Goal: Check status: Check status

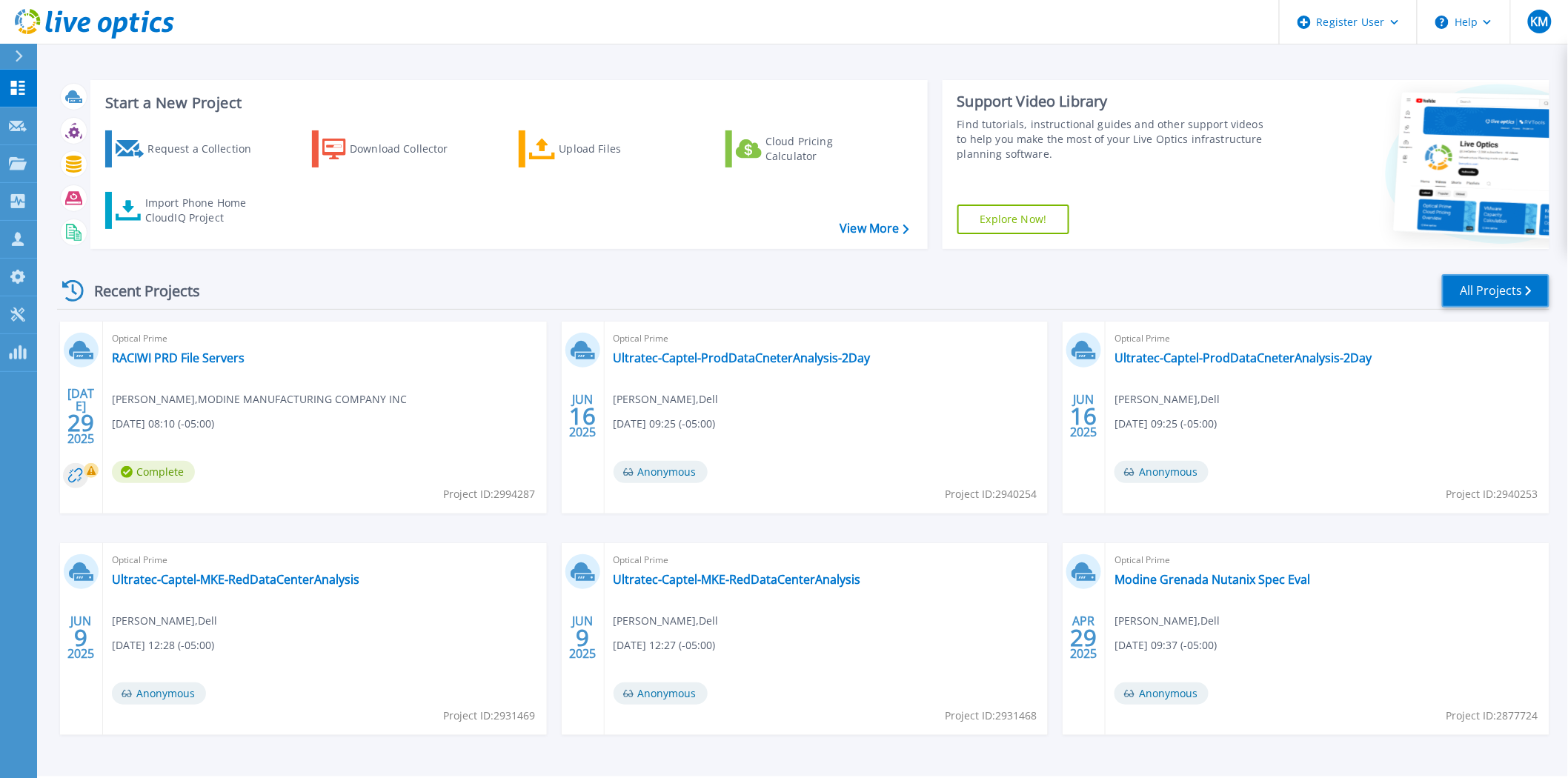
click at [1495, 305] on link "All Projects" at bounding box center [1496, 291] width 107 height 33
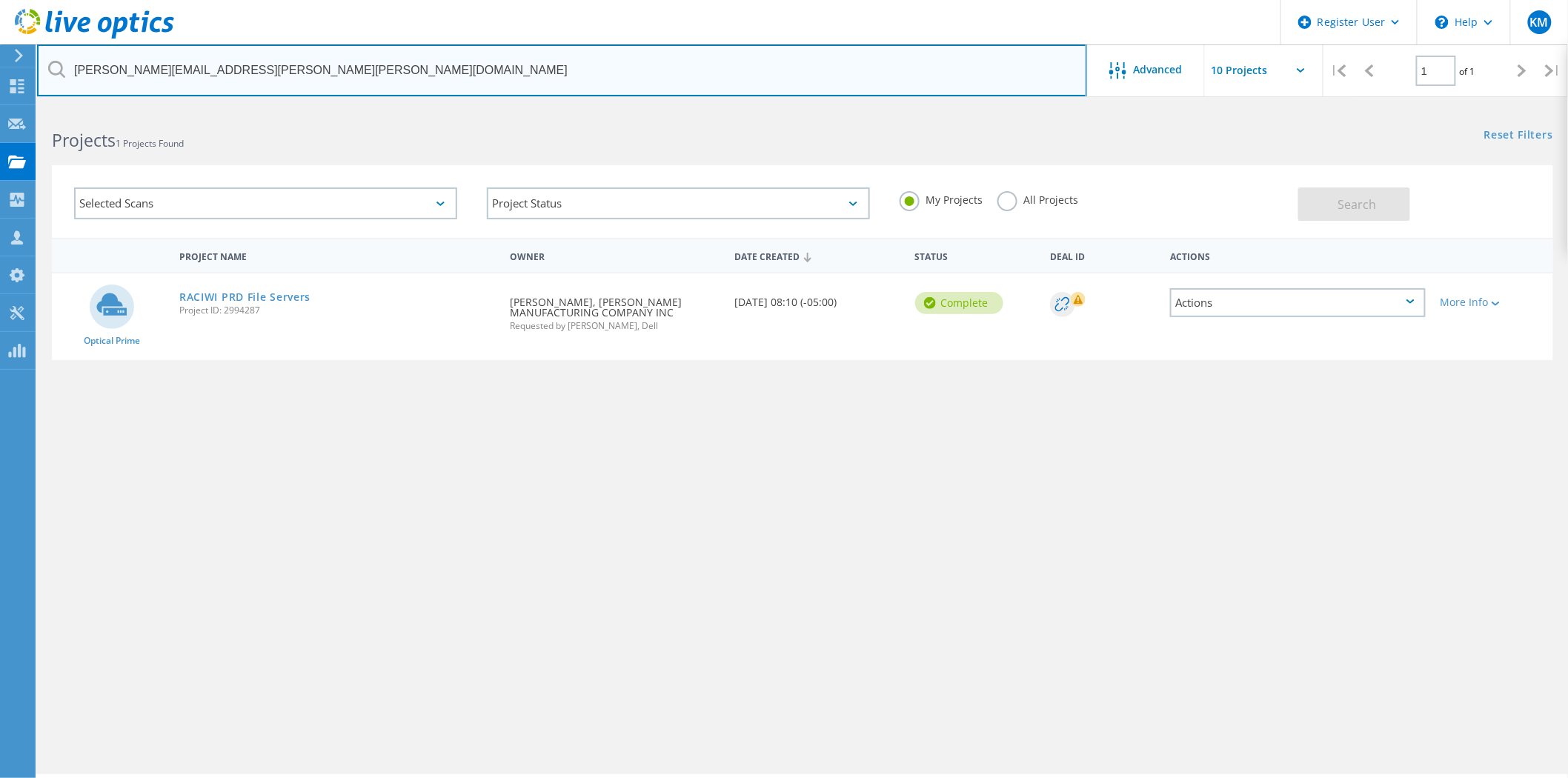
drag, startPoint x: 461, startPoint y: 70, endPoint x: 0, endPoint y: 32, distance: 462.6
click at [0, 107] on div "Register User \n Help Explore Helpful Articles Contact Support KM Dell User Kyl…" at bounding box center [784, 463] width 1568 height 712
paste input "matthew.uebelacker@abcsupply"
type input "matthew.uebelacker@abcsupply.com"
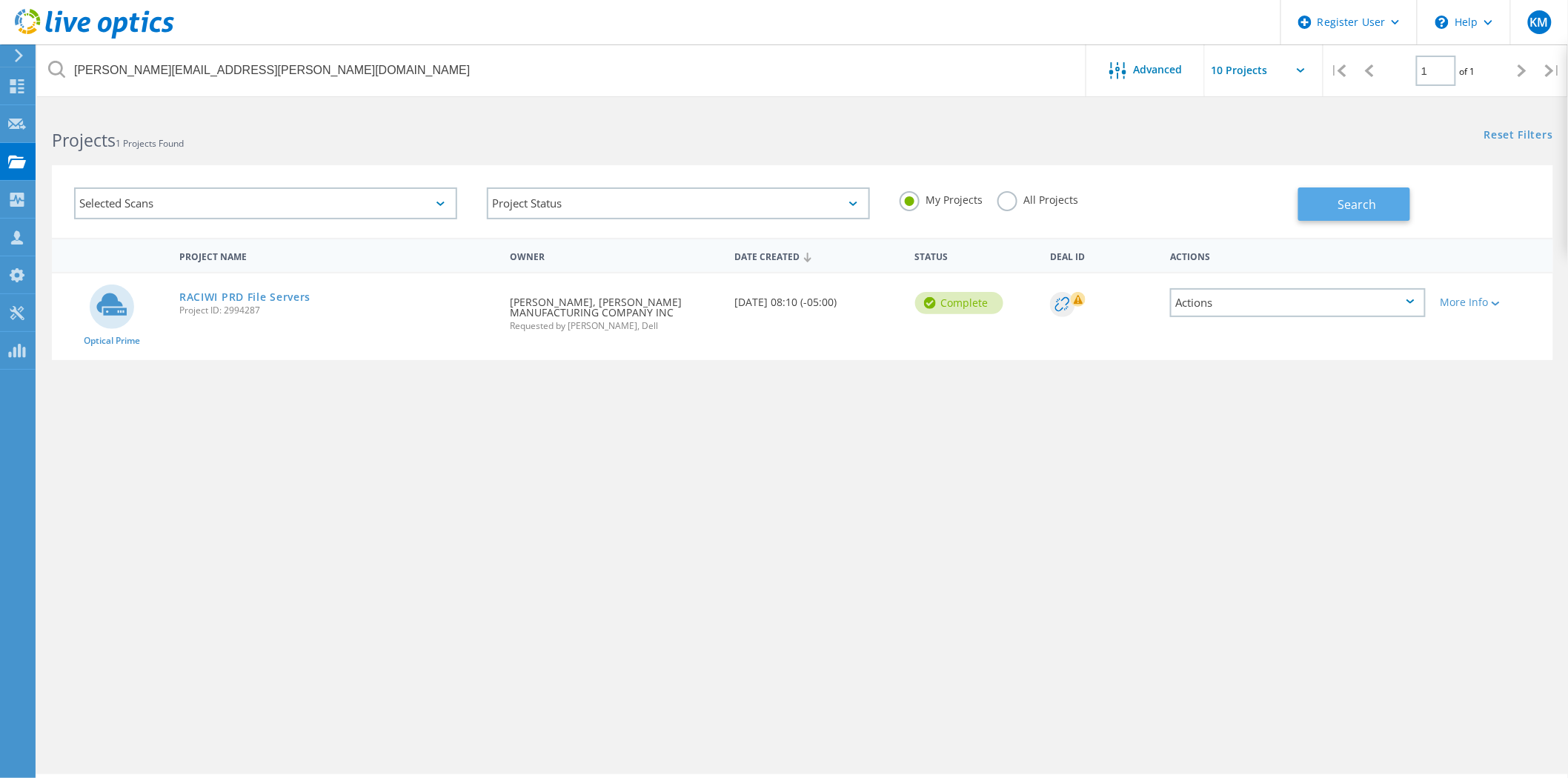
click at [1342, 194] on button "Search" at bounding box center [1354, 204] width 112 height 33
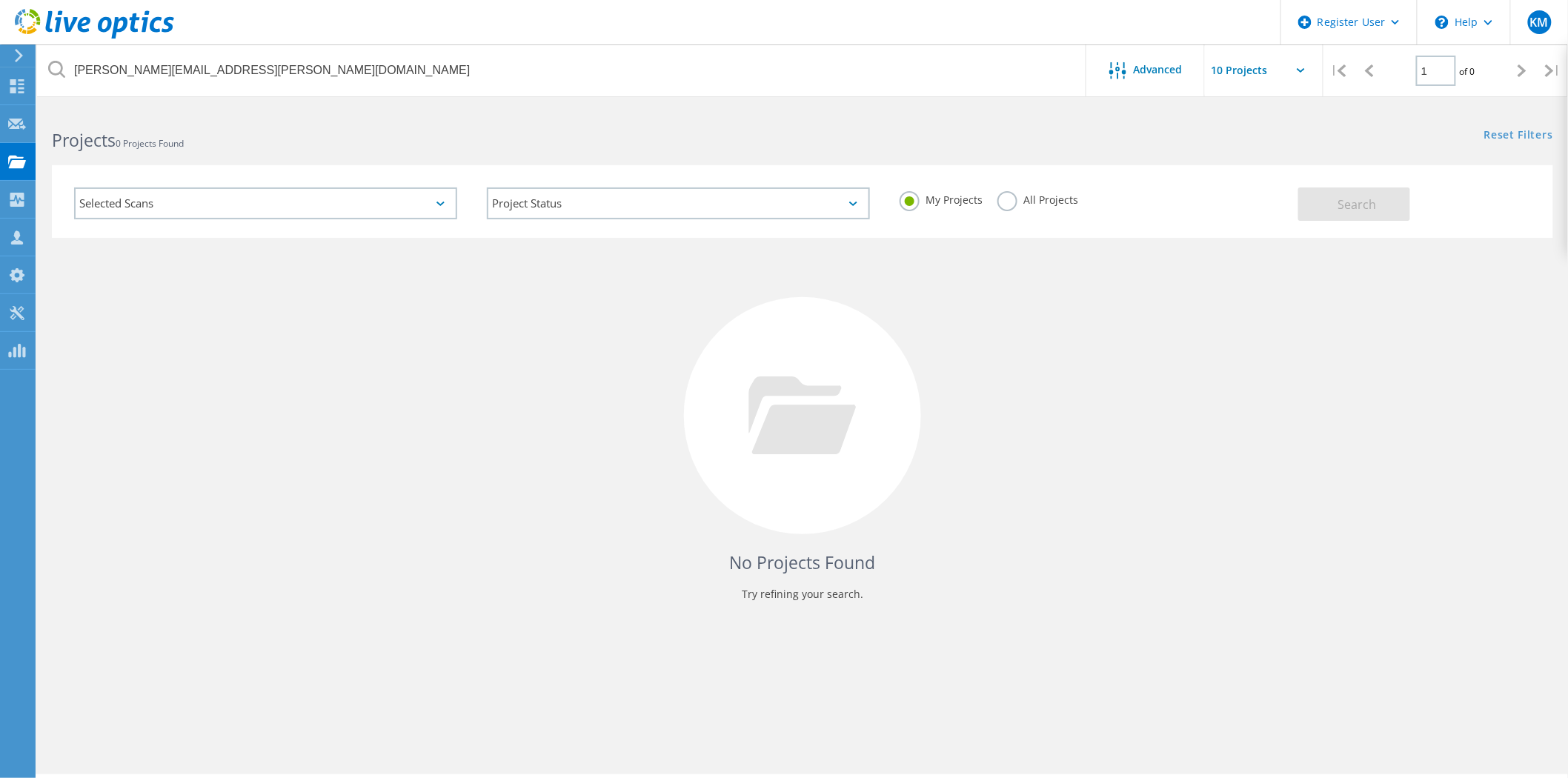
click at [1017, 202] on label "All Projects" at bounding box center [1038, 198] width 81 height 14
click at [0, 0] on input "All Projects" at bounding box center [0, 0] width 0 height 0
click at [1391, 223] on div "Selected Scans Project Status In Progress Complete Published Anonymous Archived…" at bounding box center [803, 201] width 1501 height 72
click at [1386, 210] on button "Search" at bounding box center [1354, 204] width 112 height 33
